Goal: Book appointment/travel/reservation

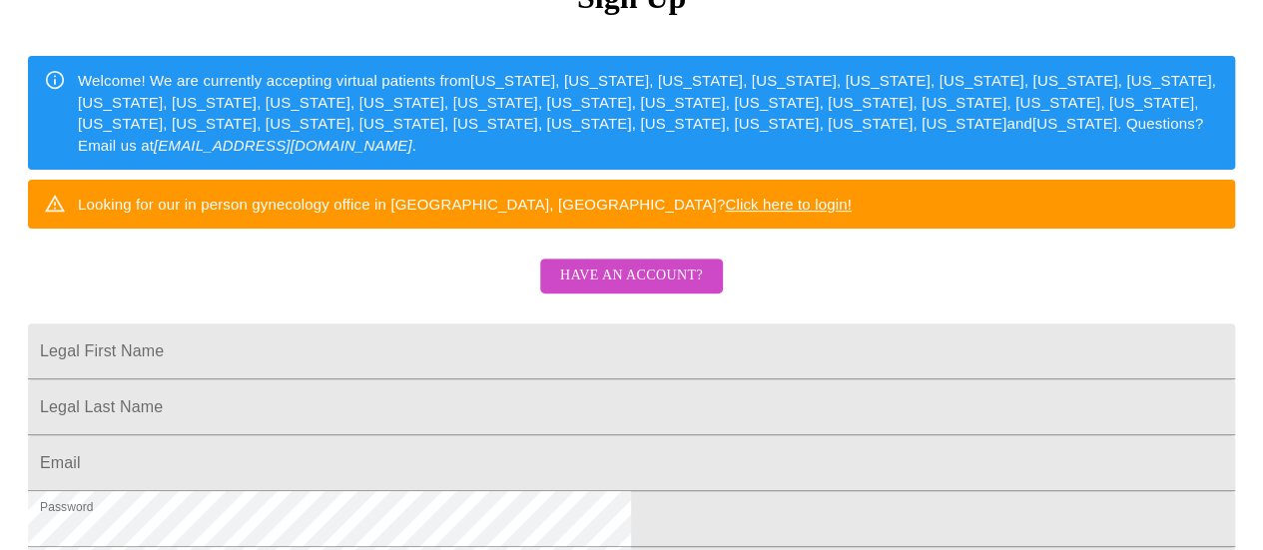
scroll to position [280, 0]
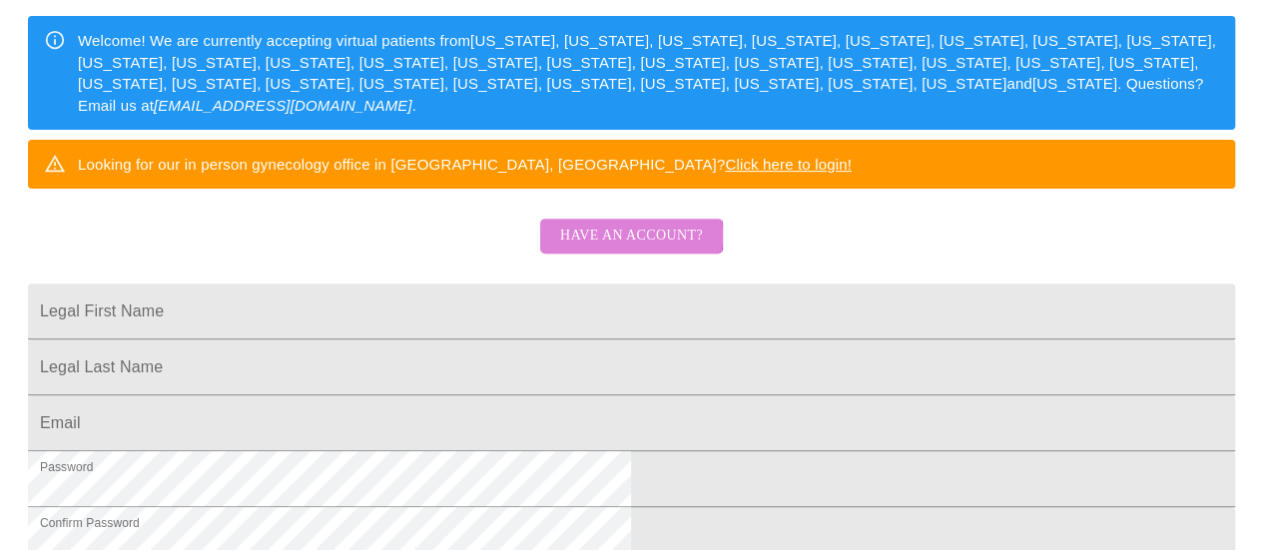
click at [612, 249] on span "Have an account?" at bounding box center [631, 236] width 143 height 25
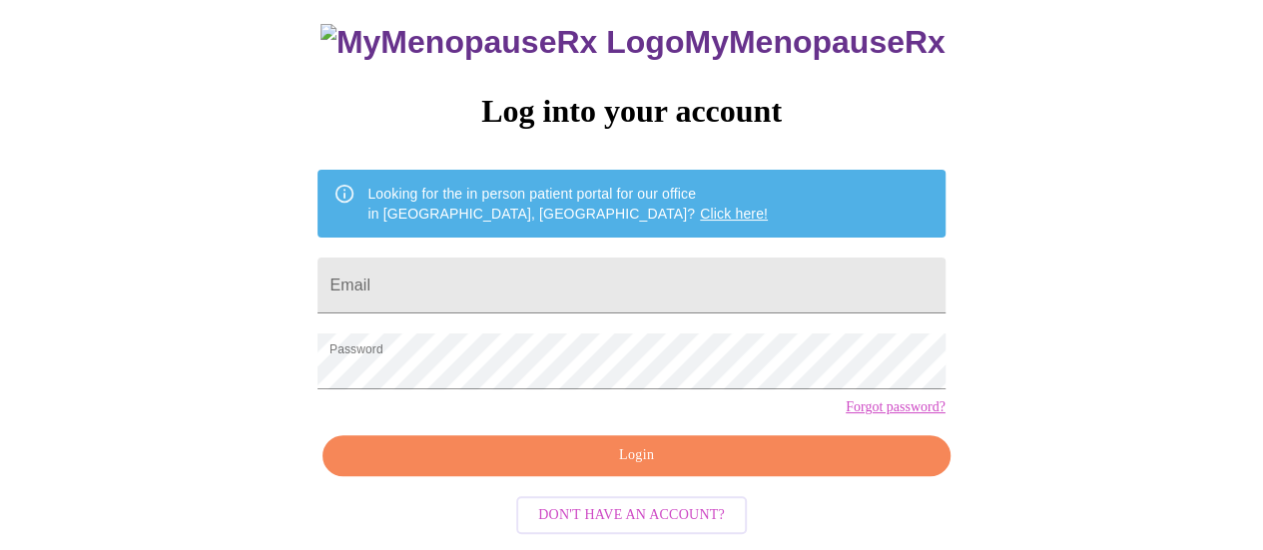
scroll to position [153, 0]
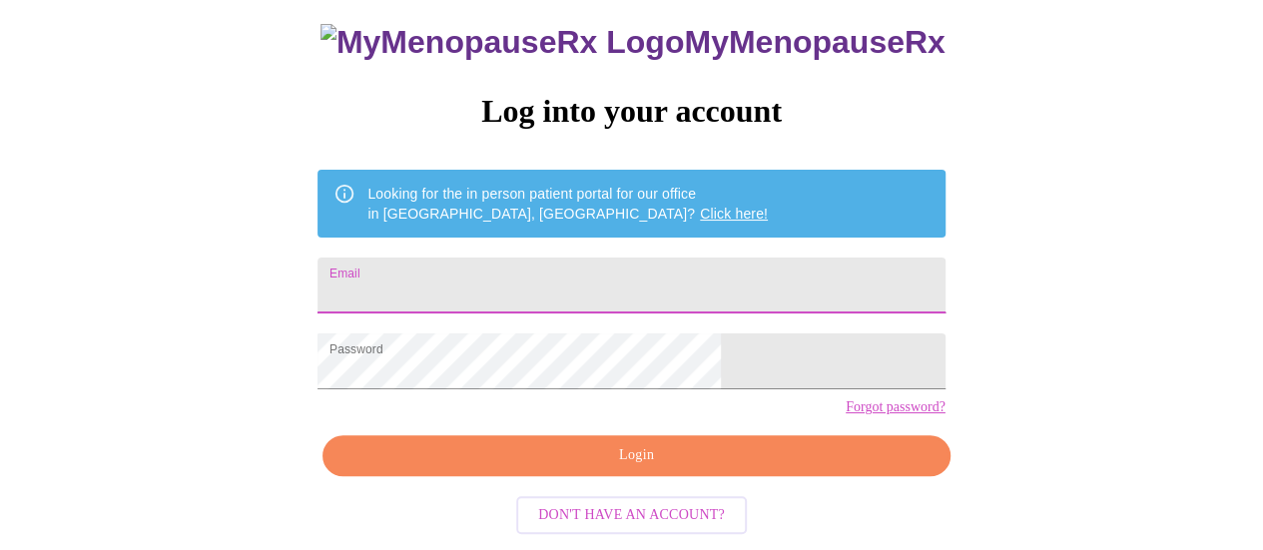
click at [564, 258] on input "Email" at bounding box center [631, 286] width 627 height 56
type input "[EMAIL_ADDRESS][DOMAIN_NAME]"
click at [645, 467] on span "Login" at bounding box center [636, 455] width 581 height 25
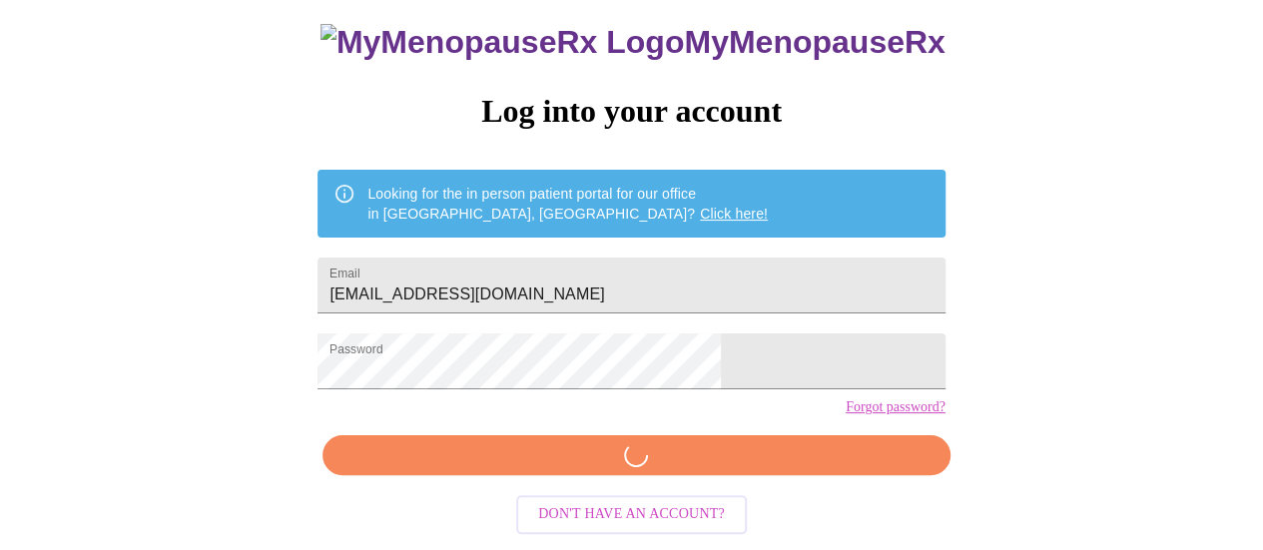
scroll to position [152, 0]
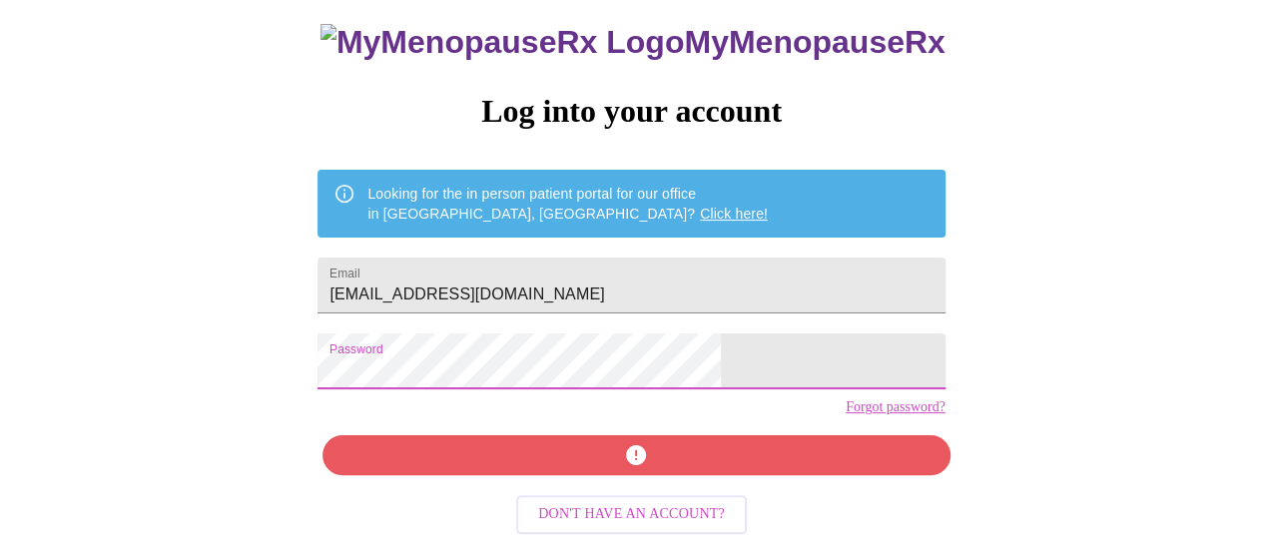
click at [289, 358] on div "MyMenopauseRx Log into your account Looking for the in person patient portal fo…" at bounding box center [631, 212] width 1247 height 660
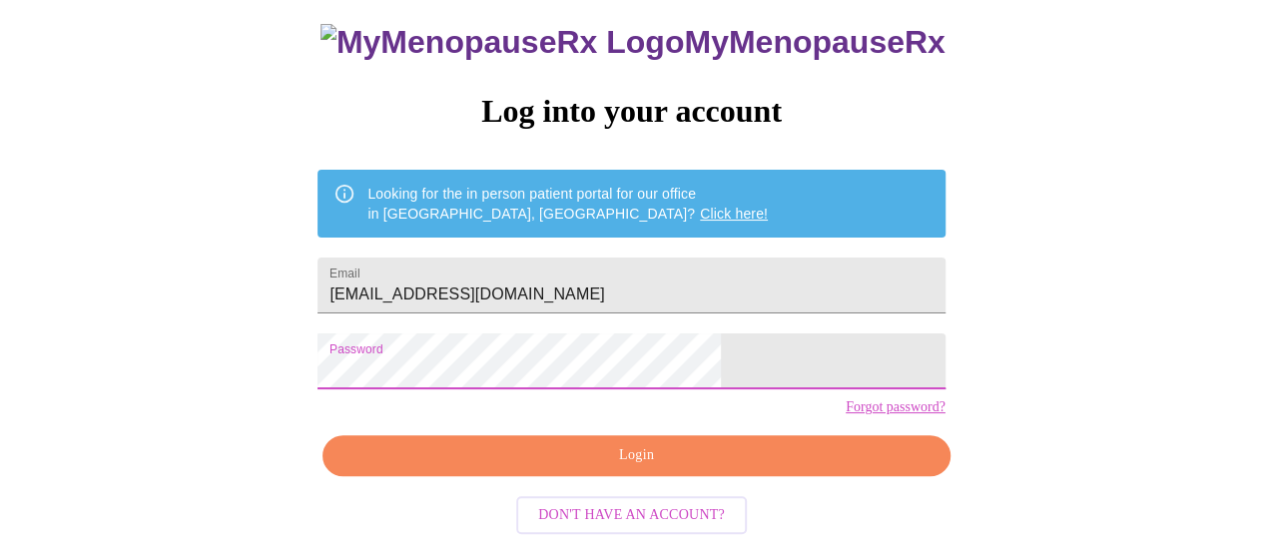
click at [637, 460] on span "Login" at bounding box center [636, 455] width 581 height 25
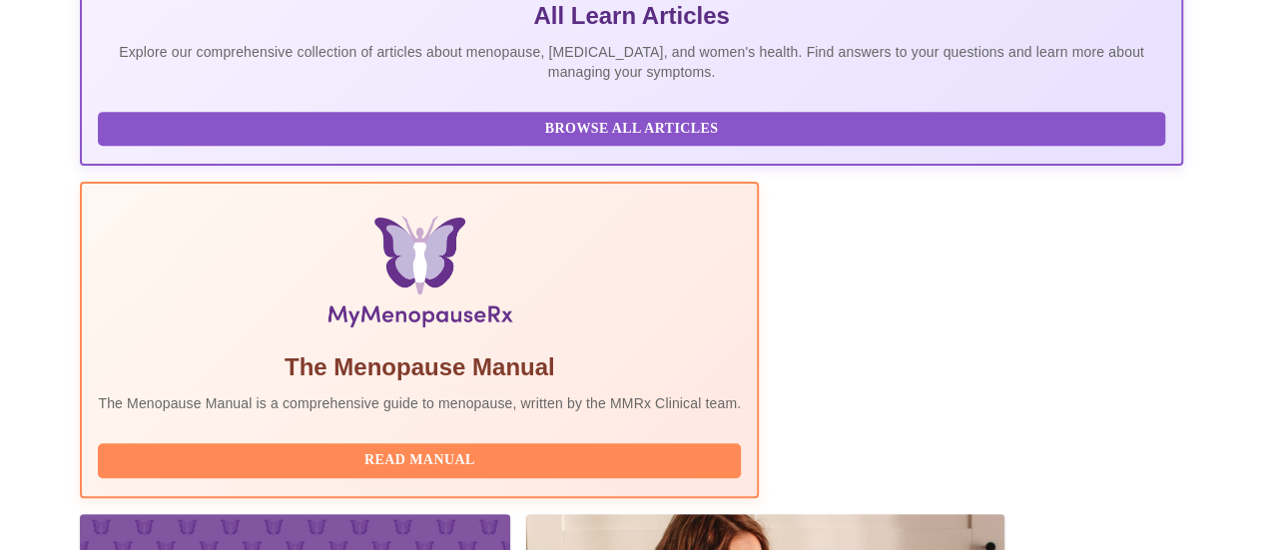
scroll to position [541, 0]
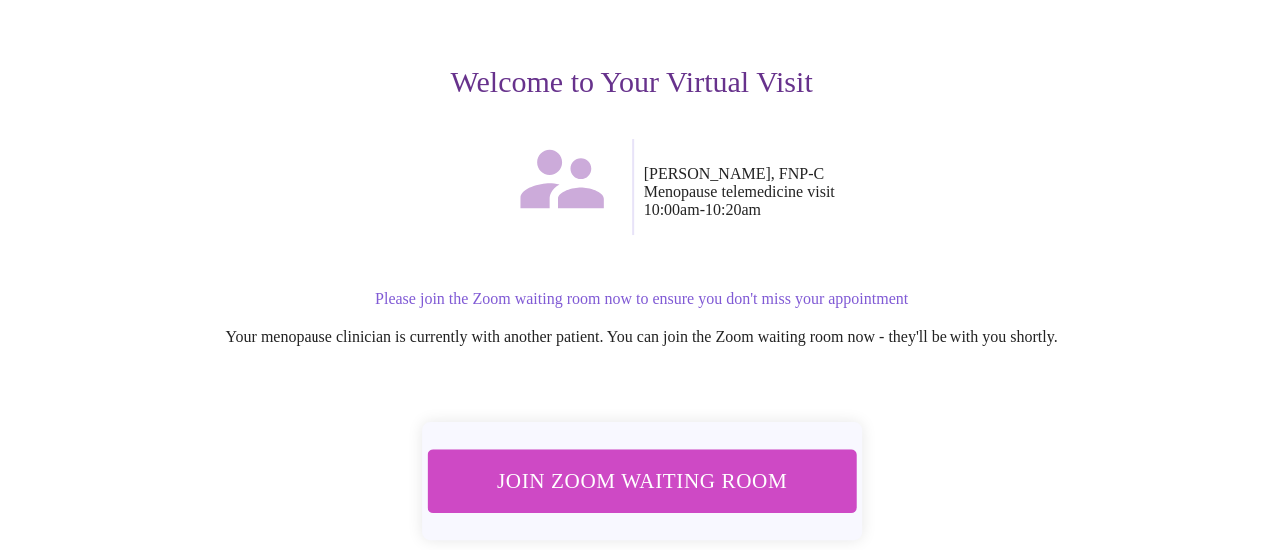
scroll to position [266, 0]
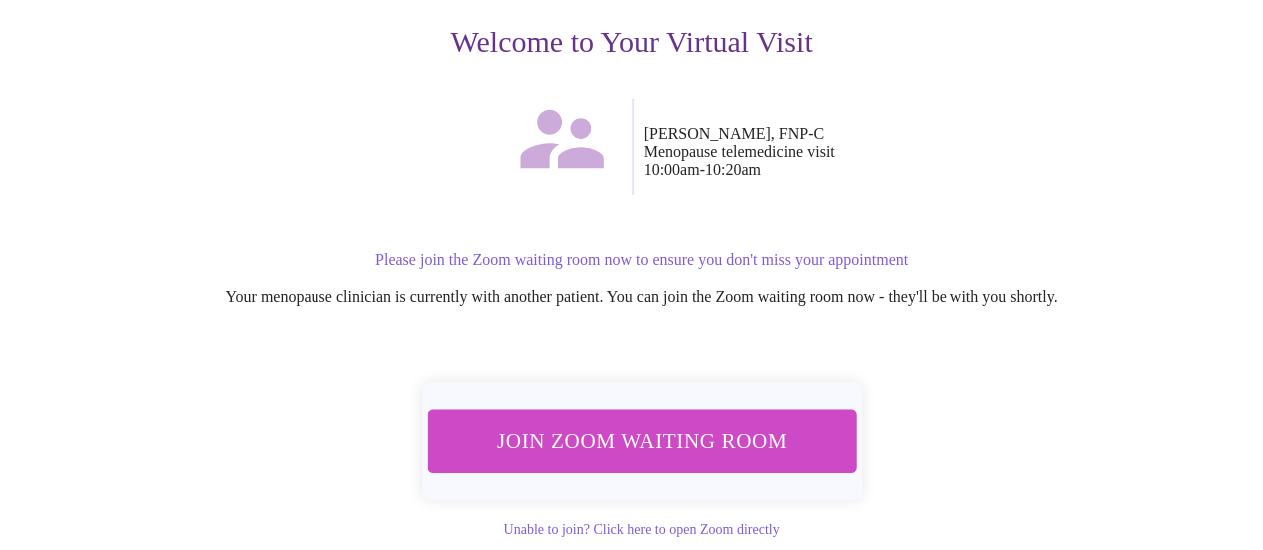
click at [698, 422] on span "Join Zoom Waiting Room" at bounding box center [640, 440] width 375 height 37
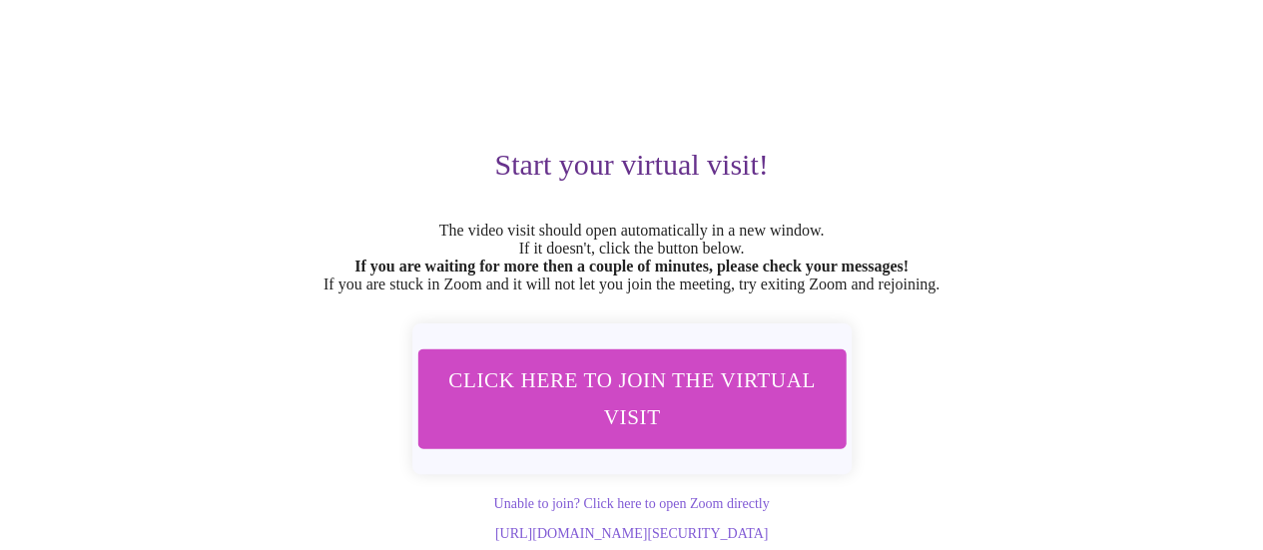
scroll to position [159, 0]
